Goal: Task Accomplishment & Management: Manage account settings

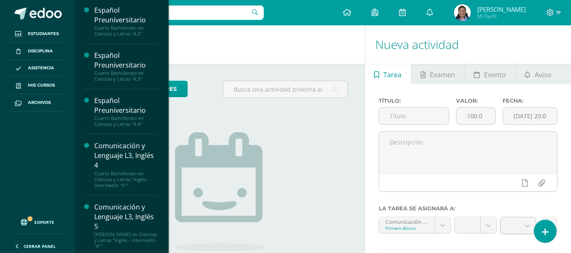
scroll to position [264, 0]
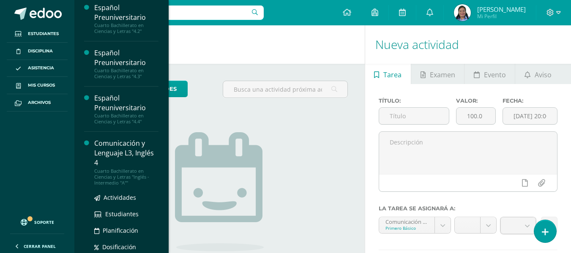
click at [106, 175] on div "Cuarto Bachillerato en Ciencias y Letras "Inglés - Intermedio "A""" at bounding box center [126, 177] width 64 height 18
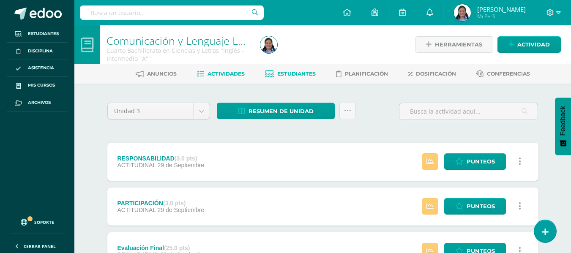
click at [280, 74] on span "Estudiantes" at bounding box center [296, 74] width 38 height 6
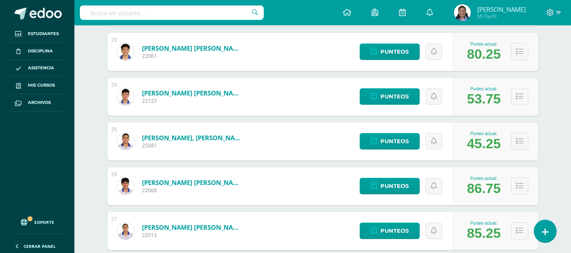
scroll to position [1140, 0]
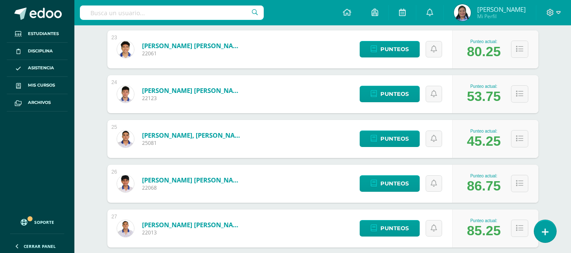
click at [158, 137] on link "Morales Nufio, José Vicente" at bounding box center [192, 135] width 101 height 8
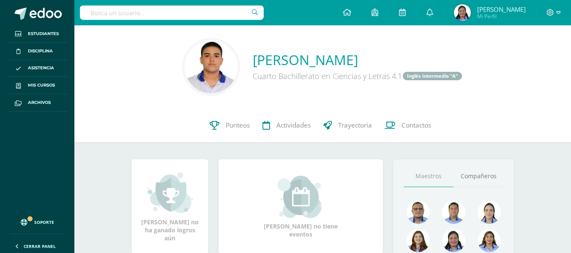
scroll to position [160, 0]
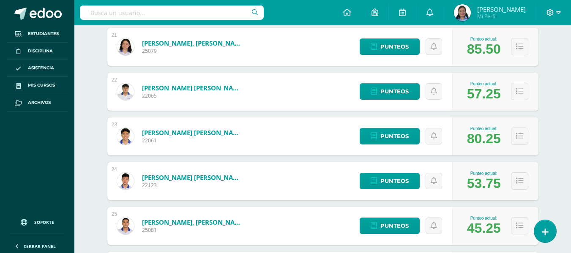
scroll to position [1056, 0]
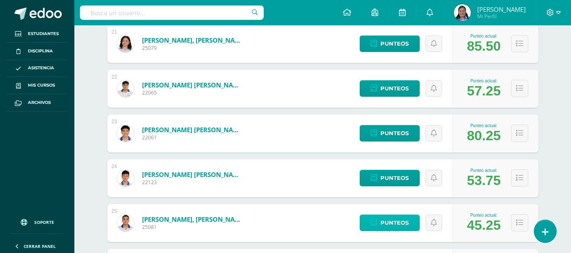
click at [385, 224] on span "Punteos" at bounding box center [395, 223] width 28 height 16
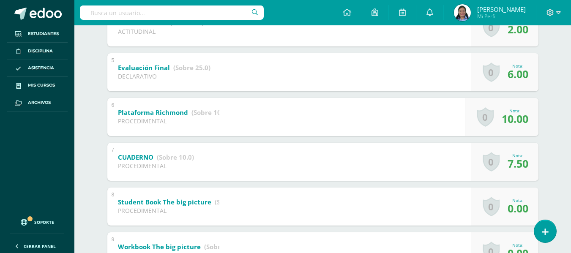
scroll to position [332, 0]
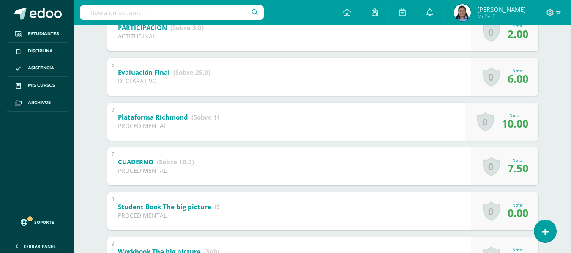
click at [510, 77] on span "6.00" at bounding box center [518, 78] width 21 height 14
click at [515, 83] on span "6.00" at bounding box center [518, 78] width 21 height 14
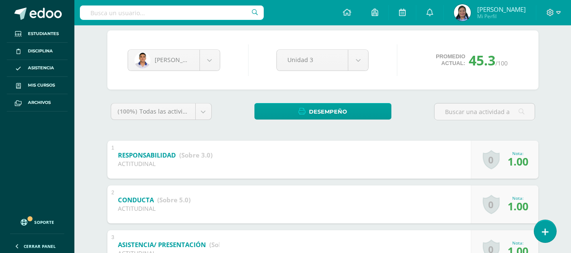
scroll to position [0, 0]
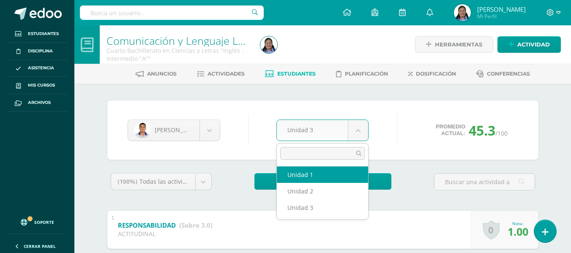
select select "Unidad 1"
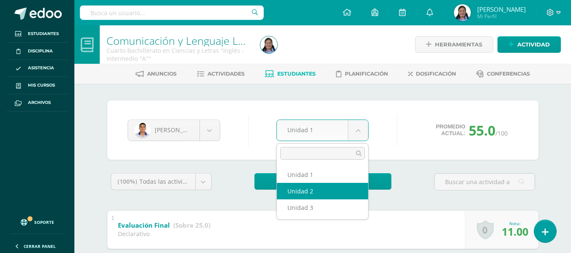
select select "Unidad 2"
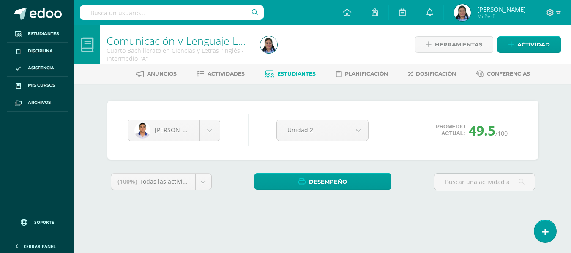
drag, startPoint x: 0, startPoint y: 0, endPoint x: 577, endPoint y: 65, distance: 580.9
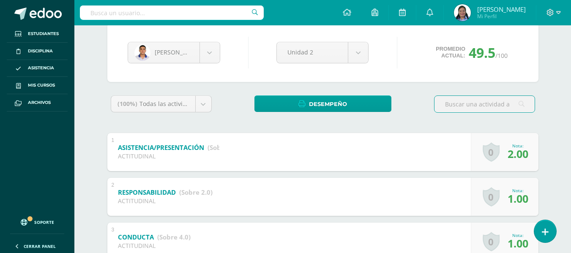
scroll to position [80, 0]
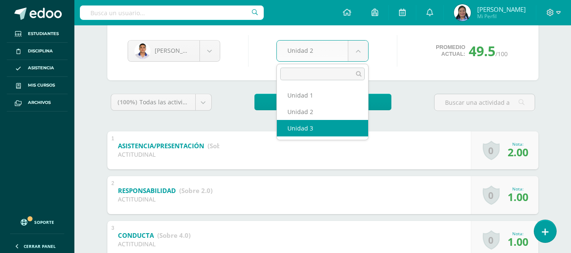
select select "Unidad 3"
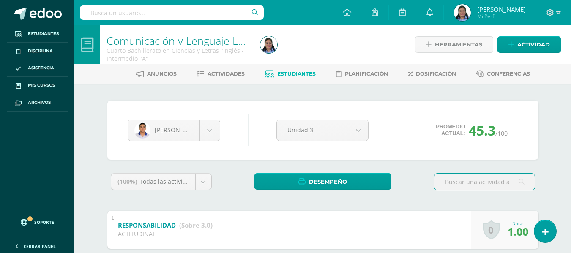
click at [292, 70] on link "Estudiantes" at bounding box center [290, 74] width 51 height 14
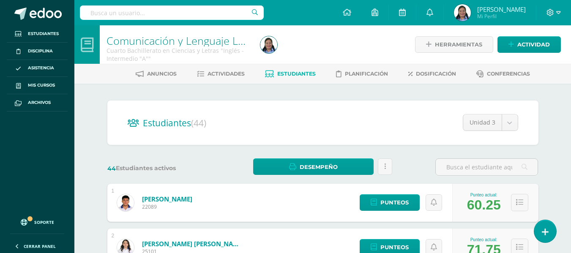
click at [151, 19] on input "text" at bounding box center [172, 12] width 184 height 14
type input "[PERSON_NAME]"
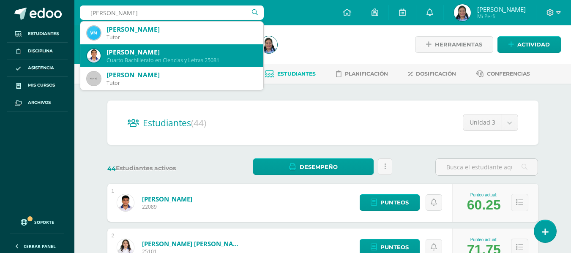
click at [154, 48] on div "[PERSON_NAME]" at bounding box center [182, 52] width 150 height 9
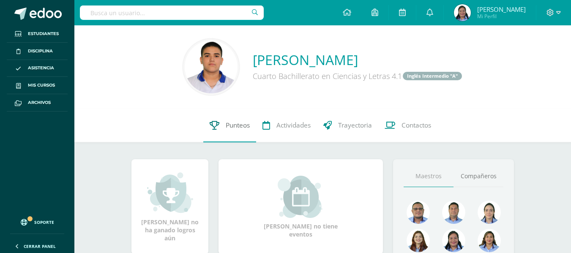
click at [228, 121] on span "Punteos" at bounding box center [238, 125] width 24 height 9
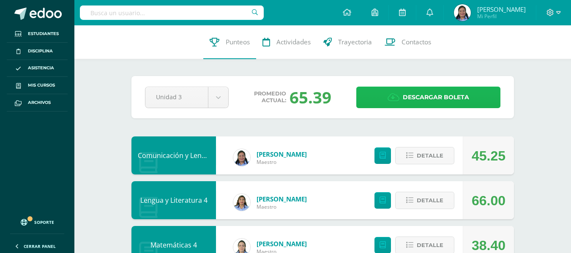
click at [419, 91] on span "Descargar boleta" at bounding box center [436, 97] width 66 height 21
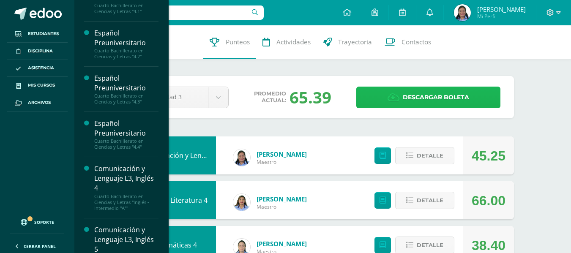
scroll to position [265, 0]
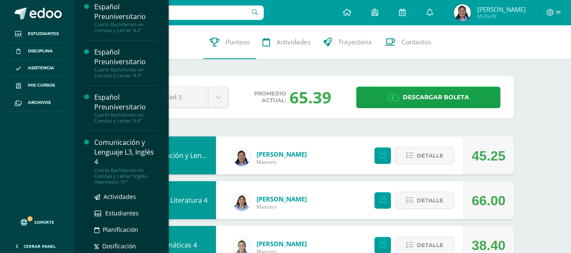
click at [122, 147] on div "Comunicación y Lenguaje L3, Inglés 4" at bounding box center [126, 152] width 64 height 29
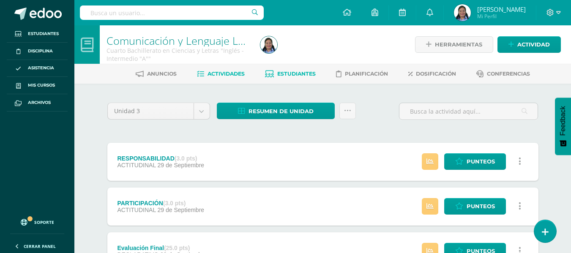
click at [306, 71] on span "Estudiantes" at bounding box center [296, 74] width 38 height 6
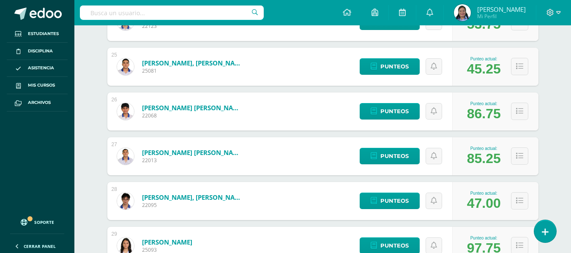
scroll to position [1216, 0]
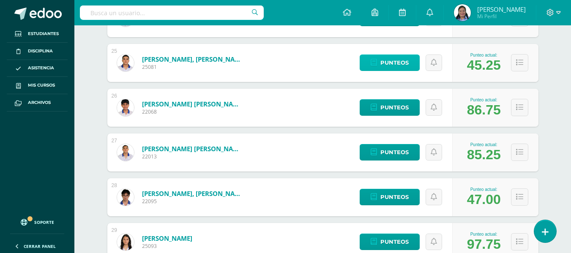
click at [382, 61] on span "Punteos" at bounding box center [395, 63] width 28 height 16
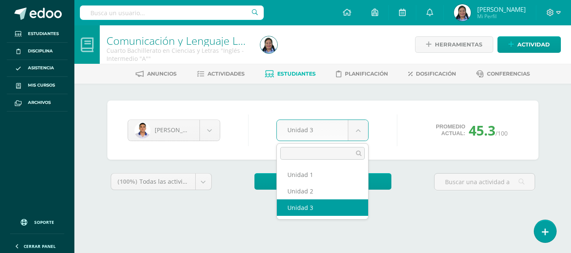
drag, startPoint x: 316, startPoint y: 133, endPoint x: 308, endPoint y: 167, distance: 35.2
click at [316, 133] on body "Estudiantes Disciplina Asistencia Mis cursos Archivos Soporte Ayuda Reportar un…" at bounding box center [285, 114] width 571 height 228
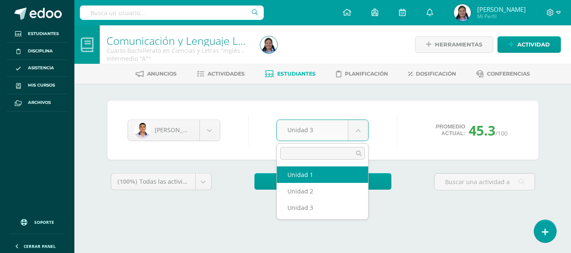
select select "Unidad 1"
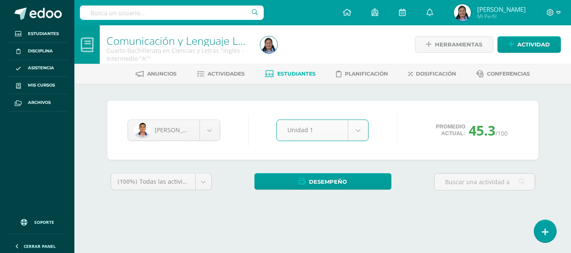
scroll to position [47, 0]
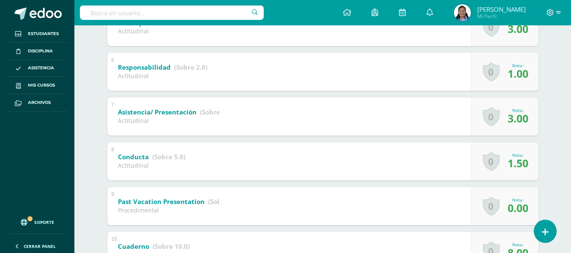
scroll to position [492, 0]
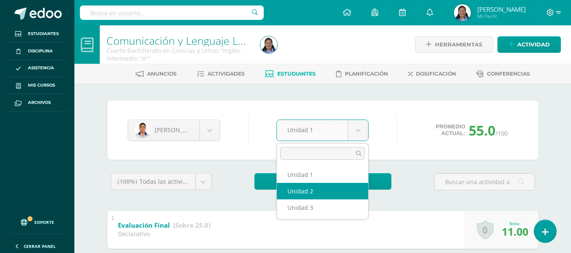
select select "Unidad 2"
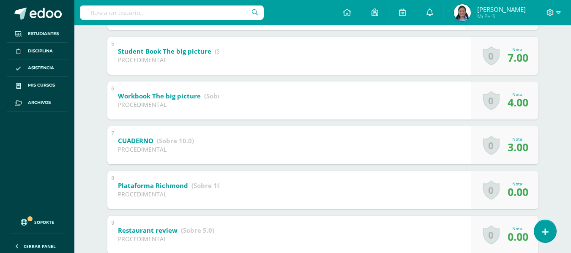
scroll to position [349, 0]
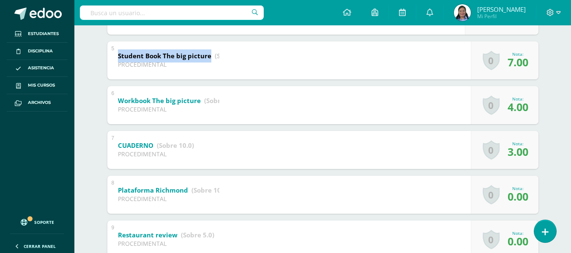
drag, startPoint x: 116, startPoint y: 53, endPoint x: 209, endPoint y: 60, distance: 92.9
click at [209, 60] on div "Student Book The big picture (Sobre 10.0) PROCEDIMENTAL" at bounding box center [168, 59] width 123 height 36
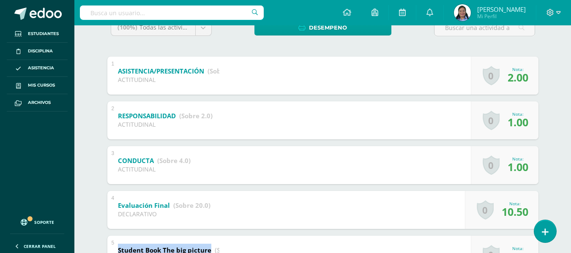
scroll to position [166, 0]
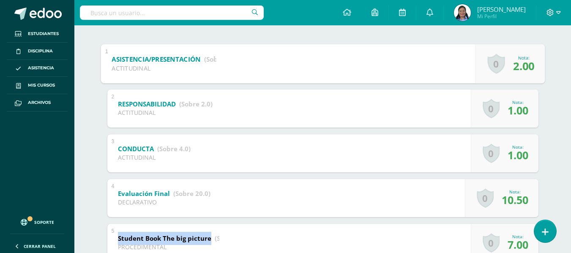
click at [198, 59] on b "ASISTENCIA/PRESENTACIÓN" at bounding box center [156, 59] width 89 height 9
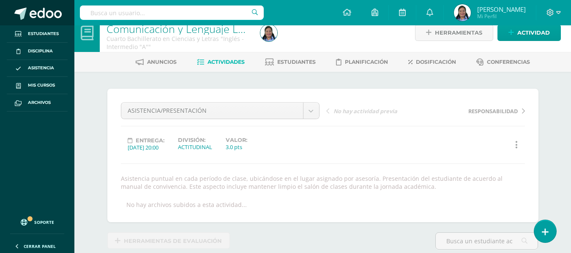
scroll to position [12, 0]
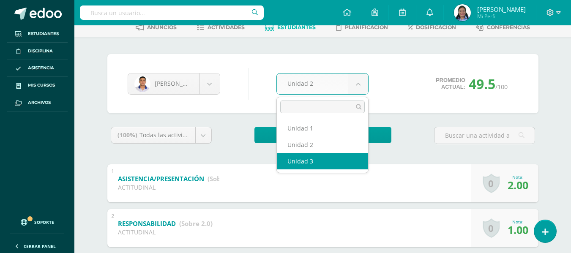
select select "Unidad 3"
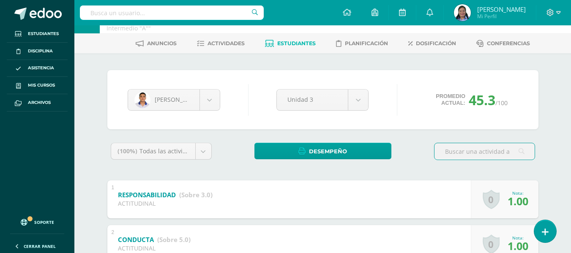
scroll to position [27, 0]
